Goal: Transaction & Acquisition: Purchase product/service

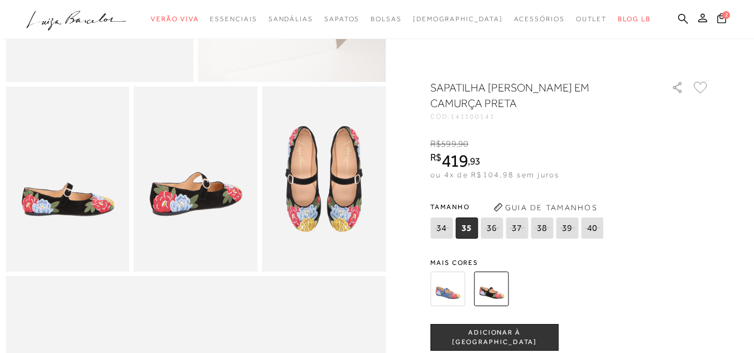
scroll to position [502, 0]
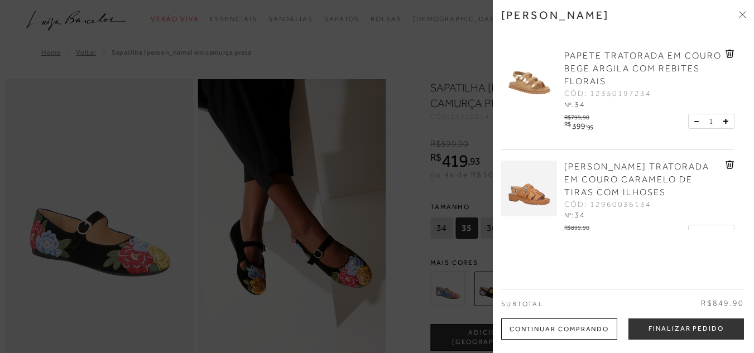
click at [522, 86] on img at bounding box center [529, 78] width 56 height 56
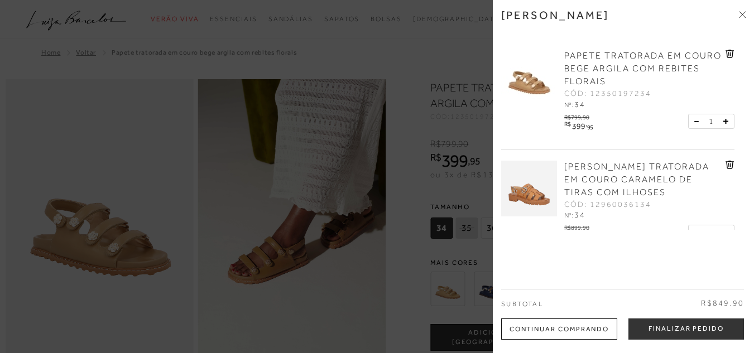
click at [400, 227] on div at bounding box center [377, 176] width 754 height 353
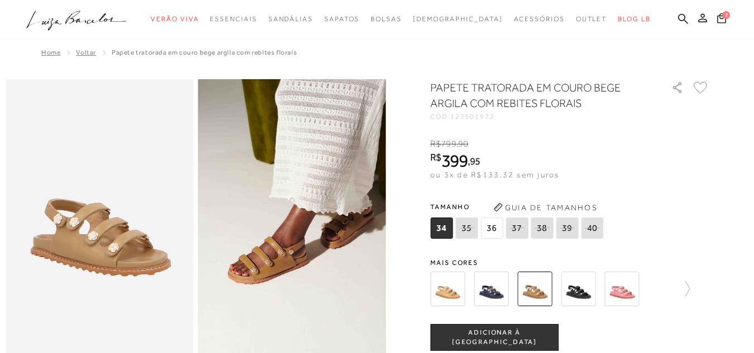
click at [452, 295] on img at bounding box center [447, 289] width 35 height 35
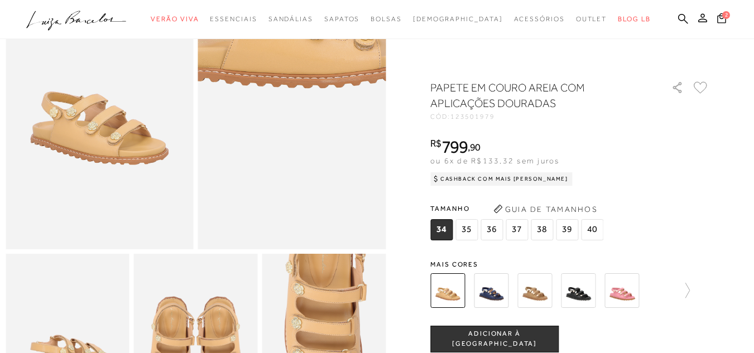
scroll to position [167, 0]
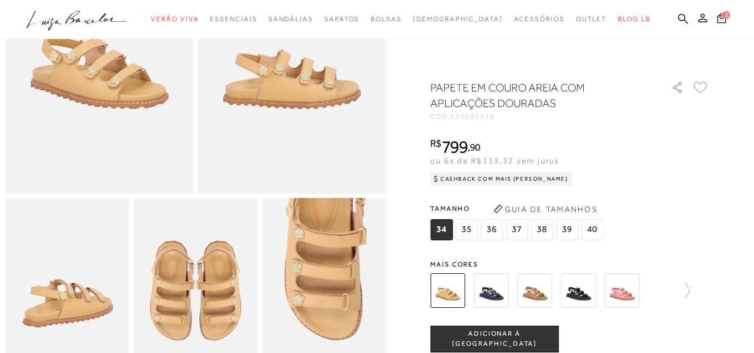
click at [630, 297] on img at bounding box center [621, 290] width 35 height 35
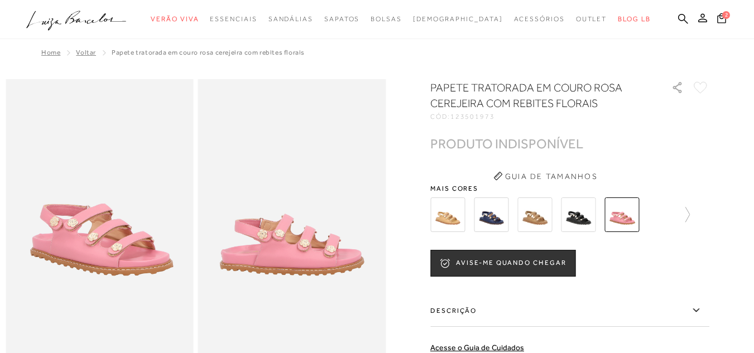
click at [579, 218] on img at bounding box center [578, 215] width 35 height 35
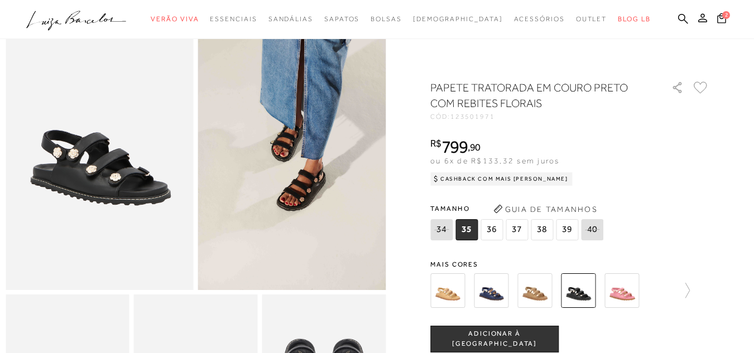
scroll to position [167, 0]
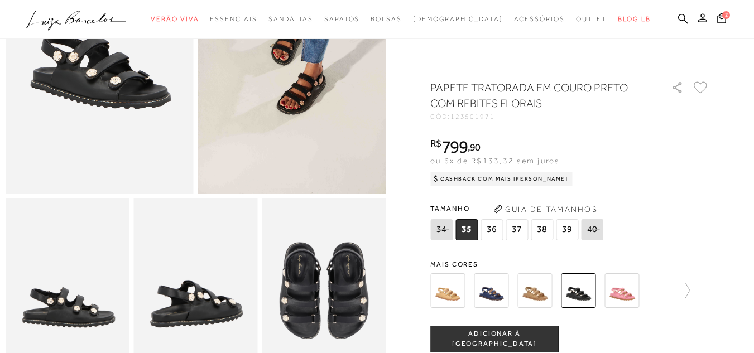
click at [536, 299] on img at bounding box center [534, 290] width 35 height 35
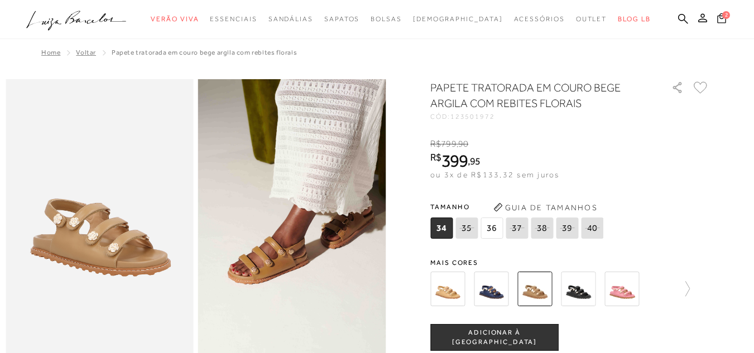
click at [714, 23] on button "2" at bounding box center [722, 19] width 16 height 15
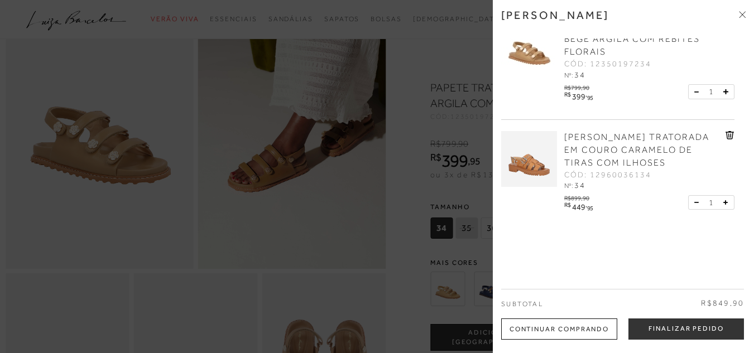
scroll to position [112, 0]
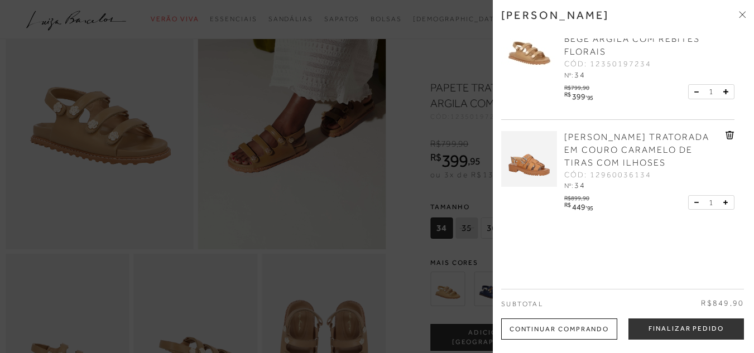
click at [729, 132] on icon at bounding box center [729, 135] width 8 height 8
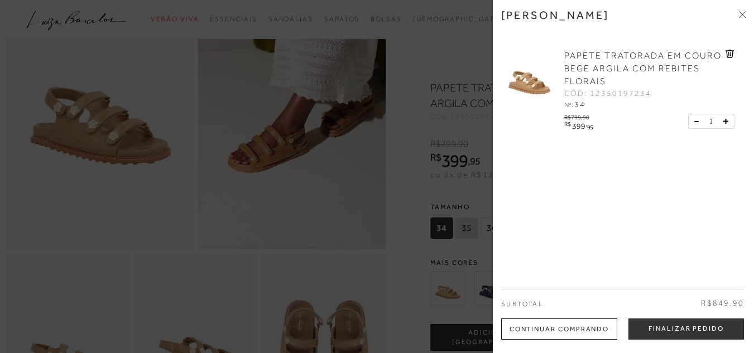
scroll to position [0, 0]
click at [699, 326] on button "Finalizar Pedido" at bounding box center [685, 329] width 115 height 21
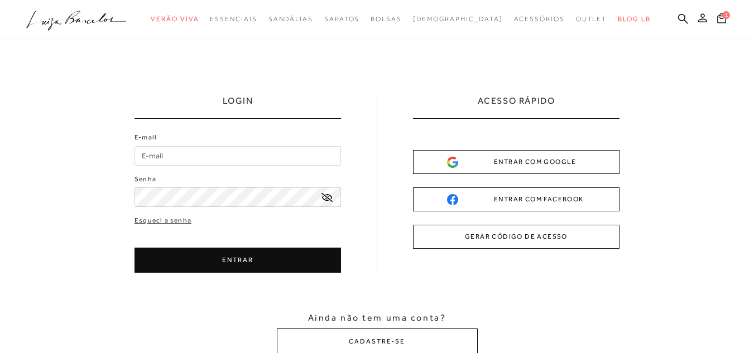
type input "[EMAIL_ADDRESS][DOMAIN_NAME]"
click at [210, 257] on button "ENTRAR" at bounding box center [237, 260] width 206 height 25
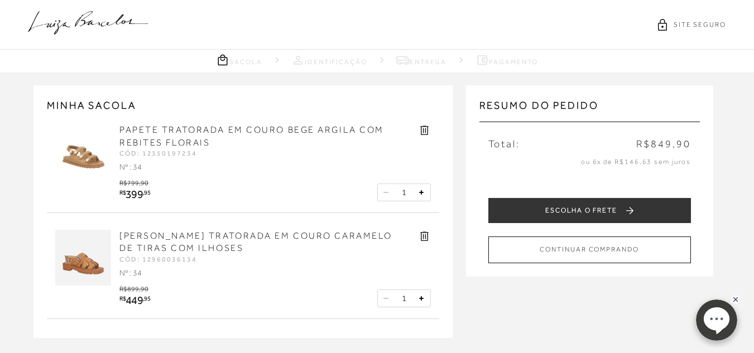
click at [421, 236] on icon at bounding box center [424, 236] width 8 height 9
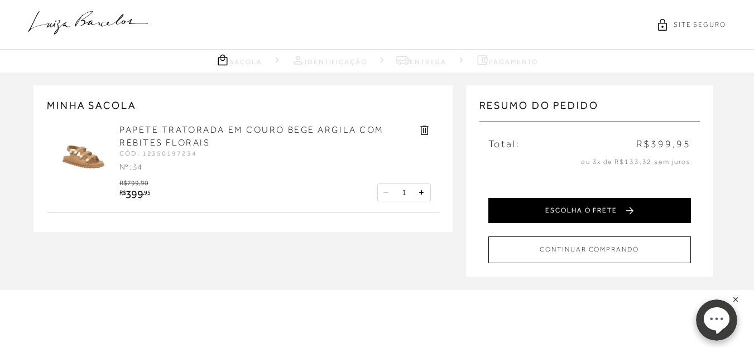
click at [595, 204] on button "ESCOLHA O FRETE" at bounding box center [589, 210] width 203 height 25
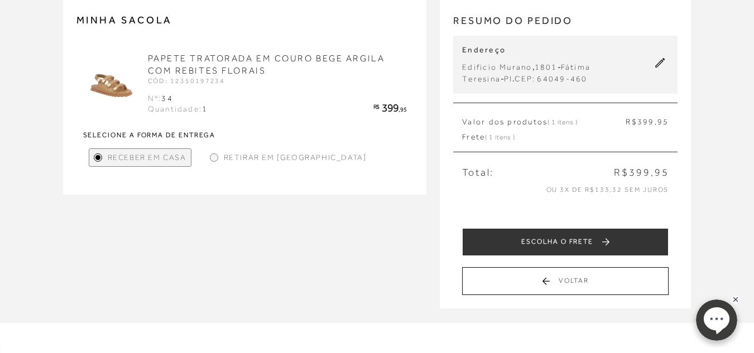
scroll to position [112, 0]
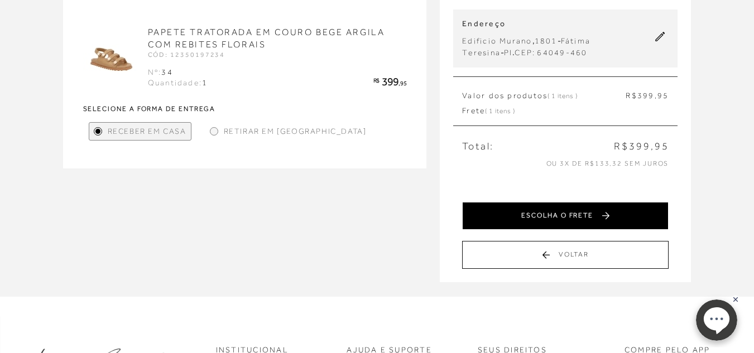
click at [606, 217] on button "ESCOLHA O FRETE" at bounding box center [565, 216] width 206 height 28
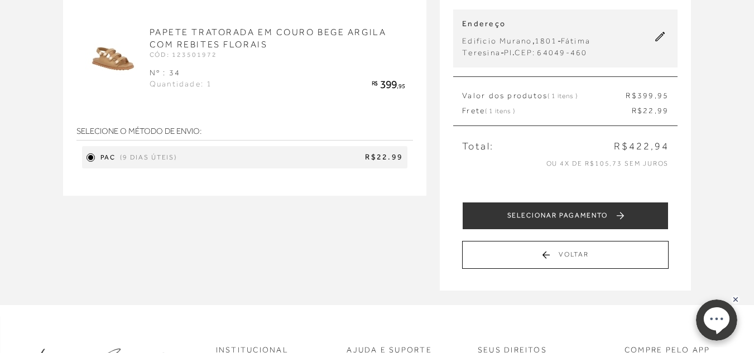
scroll to position [56, 0]
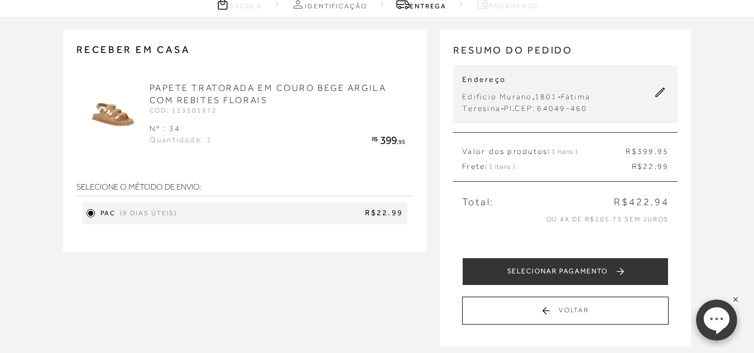
click at [191, 94] on h2 "PAPETE TRATORADA EM COURO BEGE ARGILA COM REBITES FLORAIS" at bounding box center [278, 94] width 256 height 25
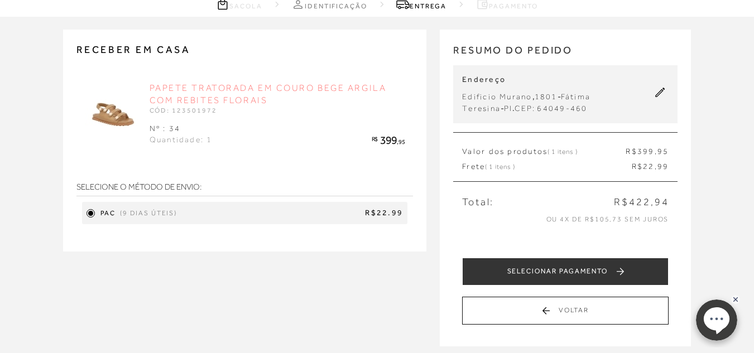
click at [251, 100] on link "PAPETE TRATORADA EM COURO BEGE ARGILA COM REBITES FLORAIS" at bounding box center [268, 94] width 237 height 22
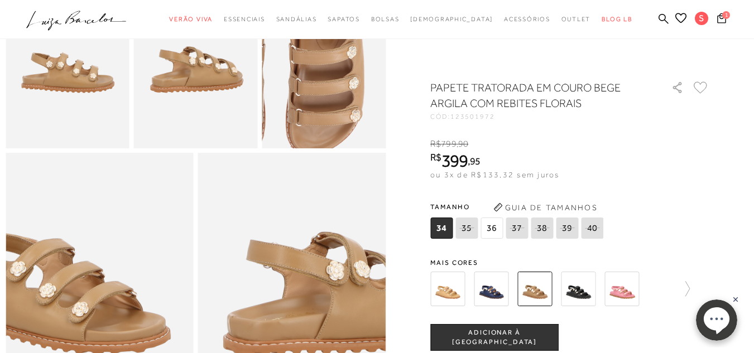
scroll to position [446, 0]
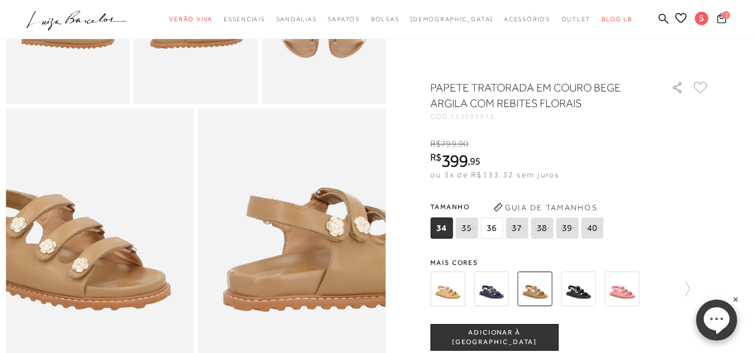
click at [722, 15] on span "1" at bounding box center [726, 15] width 8 height 8
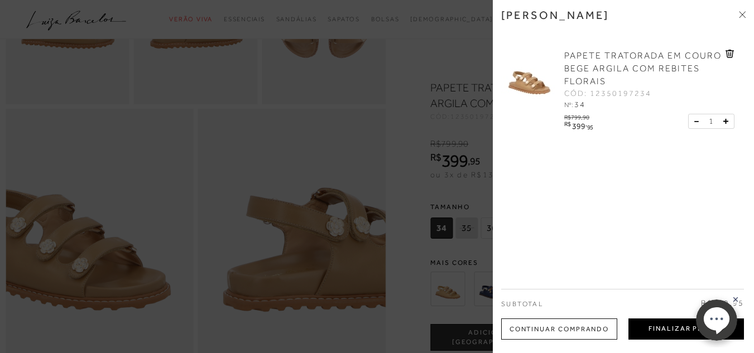
click at [676, 334] on button "Finalizar Pedido" at bounding box center [685, 329] width 115 height 21
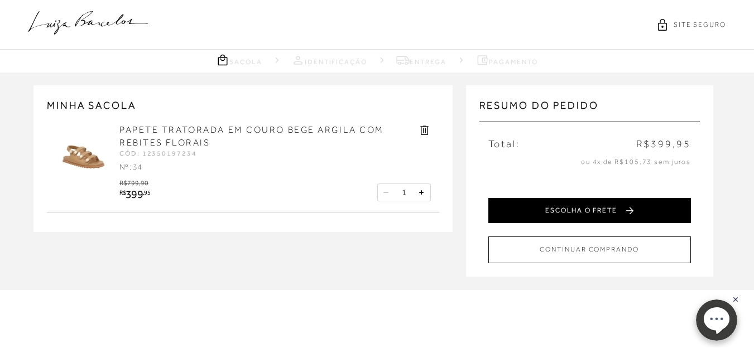
click at [629, 207] on button "ESCOLHA O FRETE" at bounding box center [589, 210] width 203 height 25
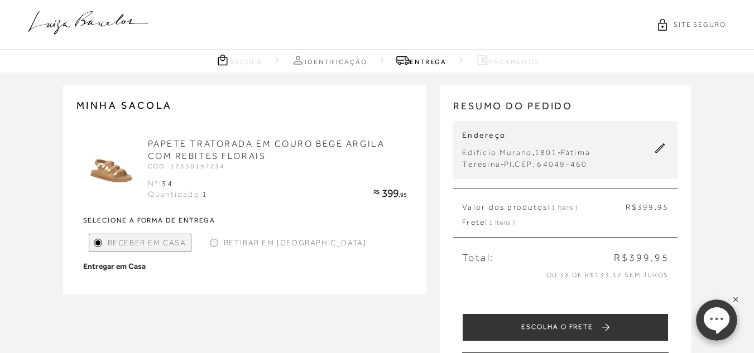
scroll to position [56, 0]
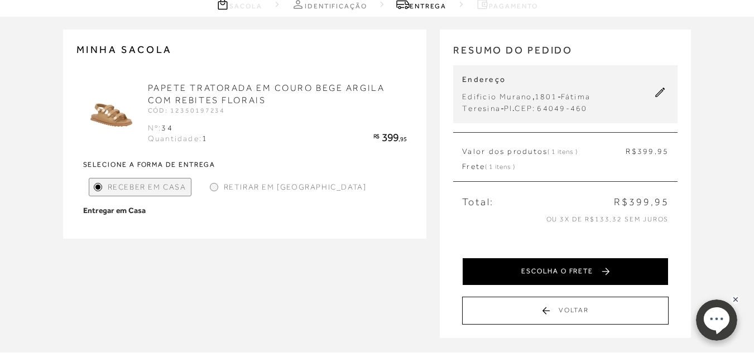
click at [605, 271] on button "ESCOLHA O FRETE" at bounding box center [565, 272] width 206 height 28
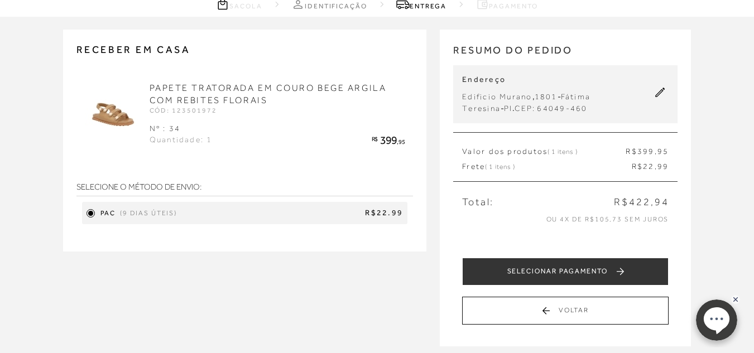
click at [567, 263] on button "SELECIONAR PAGAMENTO" at bounding box center [565, 272] width 206 height 28
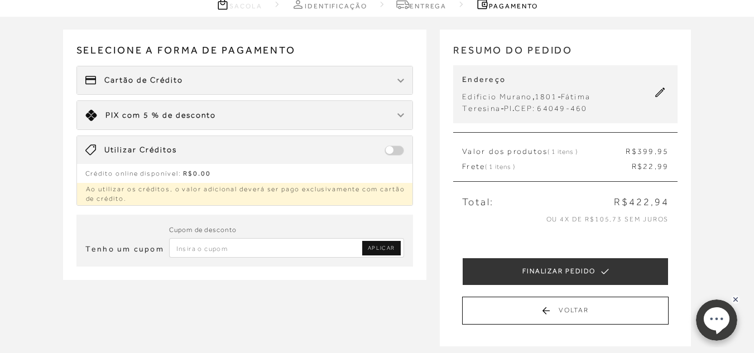
click at [403, 79] on img at bounding box center [400, 81] width 7 height 4
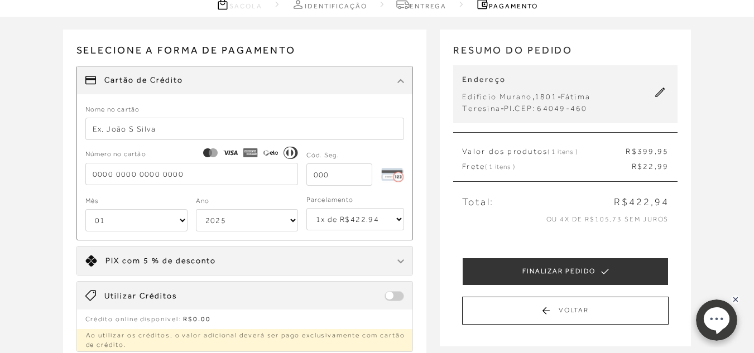
scroll to position [112, 0]
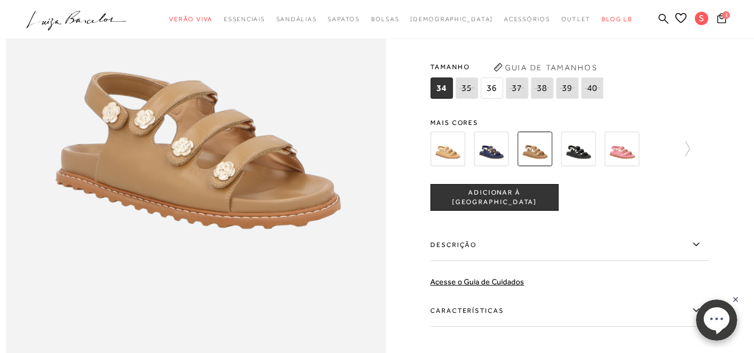
scroll to position [1004, 0]
